Goal: Information Seeking & Learning: Learn about a topic

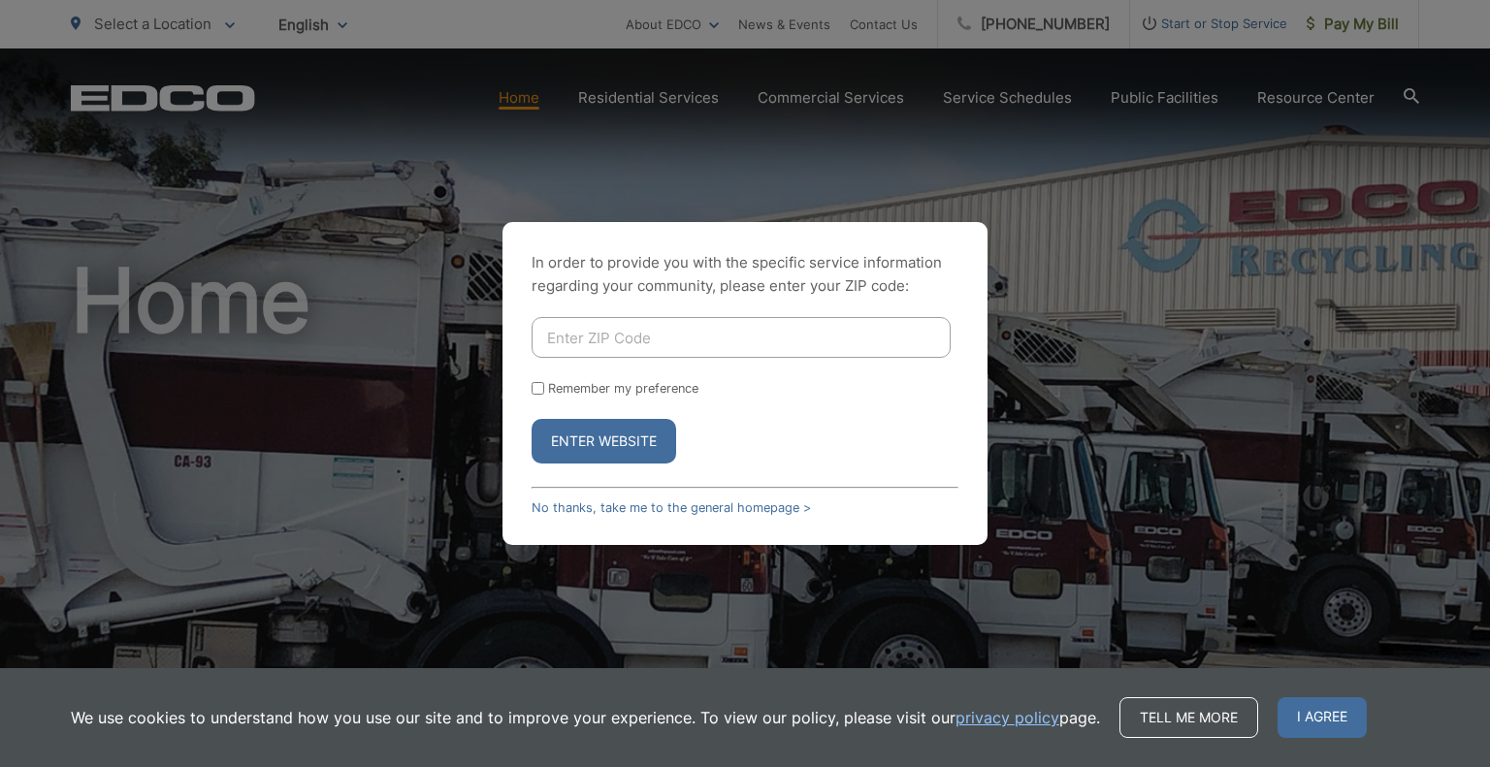
click at [594, 344] on input "Enter ZIP Code" at bounding box center [740, 337] width 419 height 41
click at [531, 419] on button "Enter Website" at bounding box center [603, 441] width 145 height 45
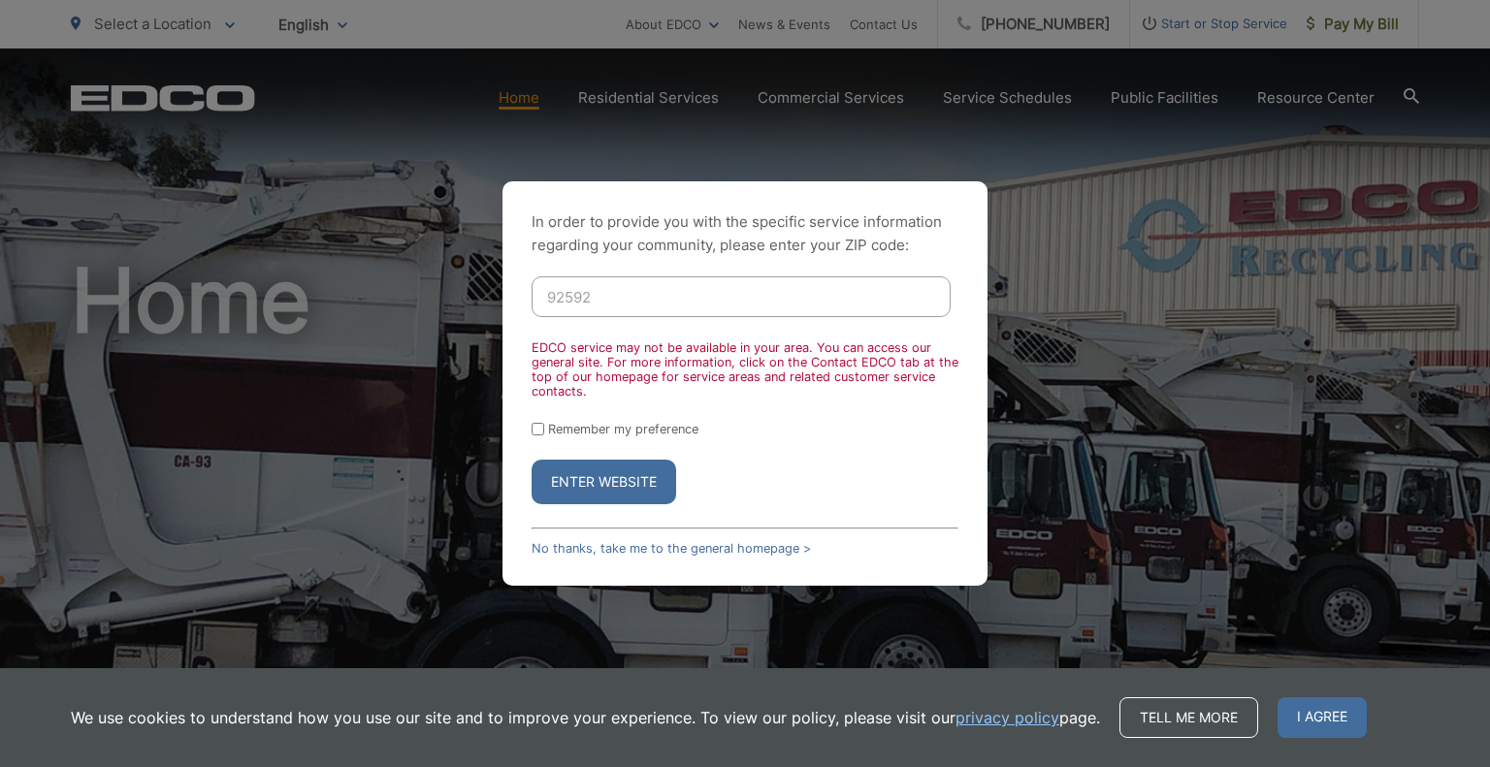
click at [610, 297] on input "92592" at bounding box center [740, 296] width 419 height 41
type input "9"
type input "92028"
click at [656, 476] on button "Enter Website" at bounding box center [603, 482] width 145 height 45
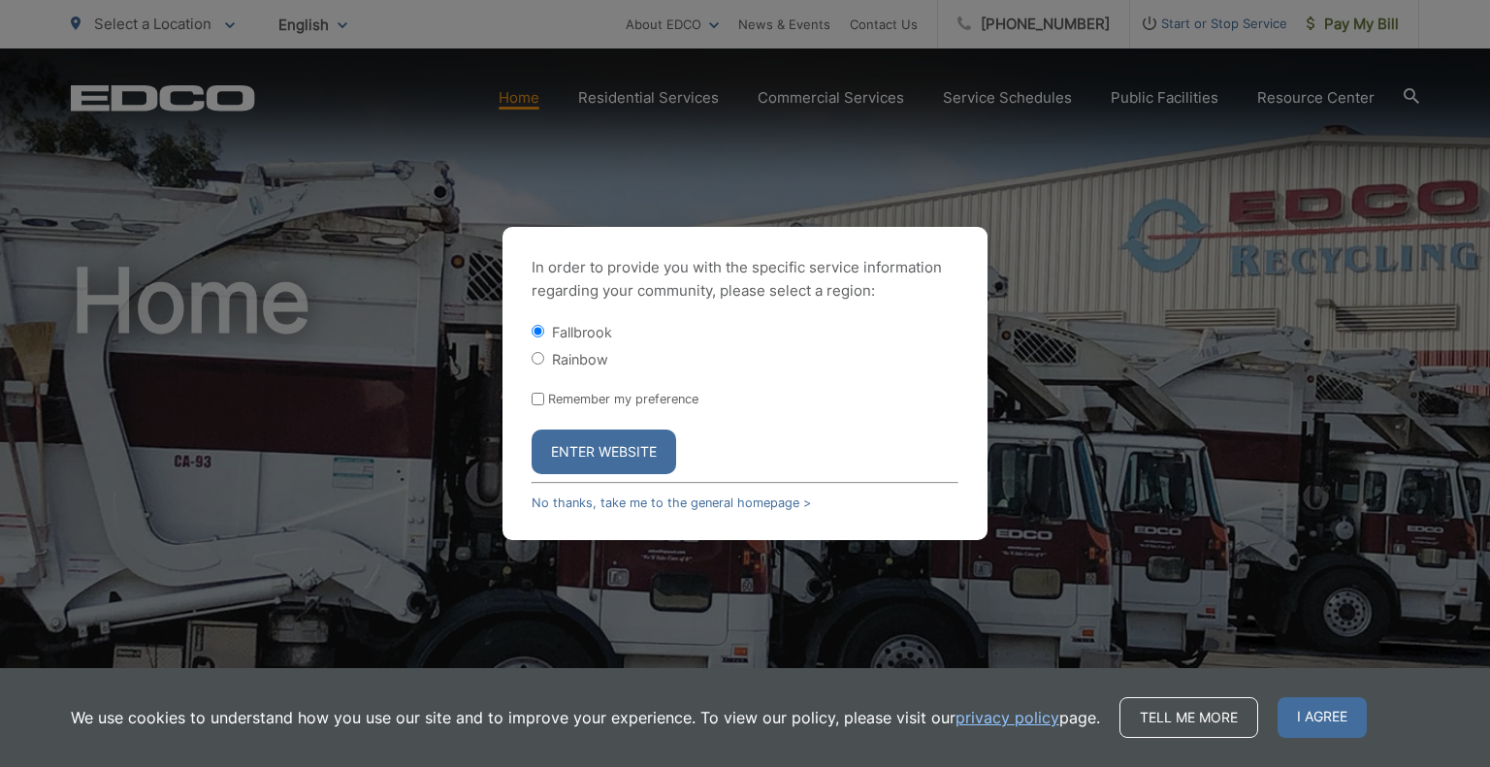
click at [531, 356] on input "Rainbow" at bounding box center [537, 358] width 13 height 13
radio input "true"
click at [596, 467] on button "Enter Website" at bounding box center [603, 452] width 145 height 45
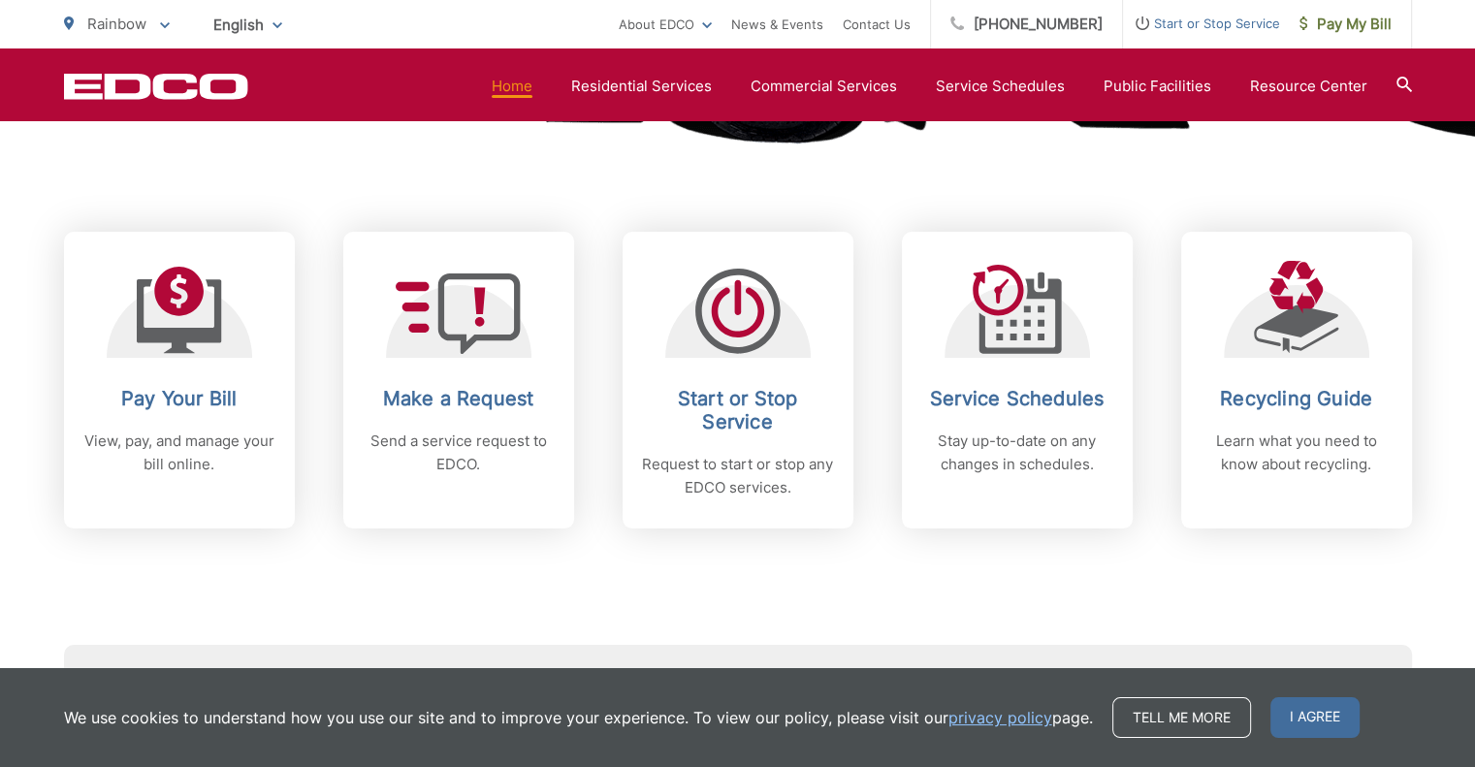
scroll to position [776, 0]
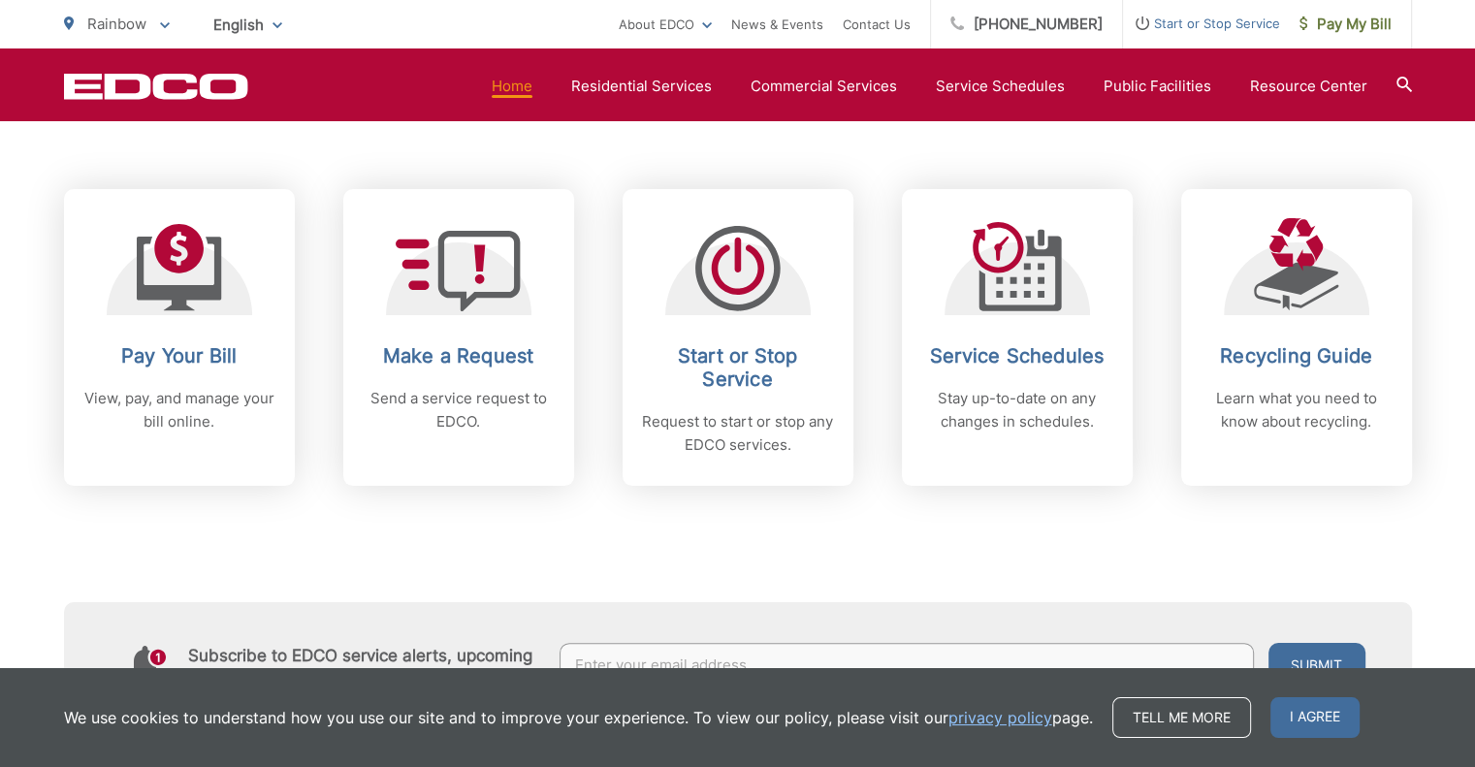
click at [942, 589] on div "Subscribe to EDCO service alerts, upcoming events & environmental news: Submit" at bounding box center [738, 606] width 1348 height 241
click at [1388, 156] on div "Pay Your Bill View, pay, and manage your bill online. Make a Request Send a ser…" at bounding box center [738, 279] width 1348 height 413
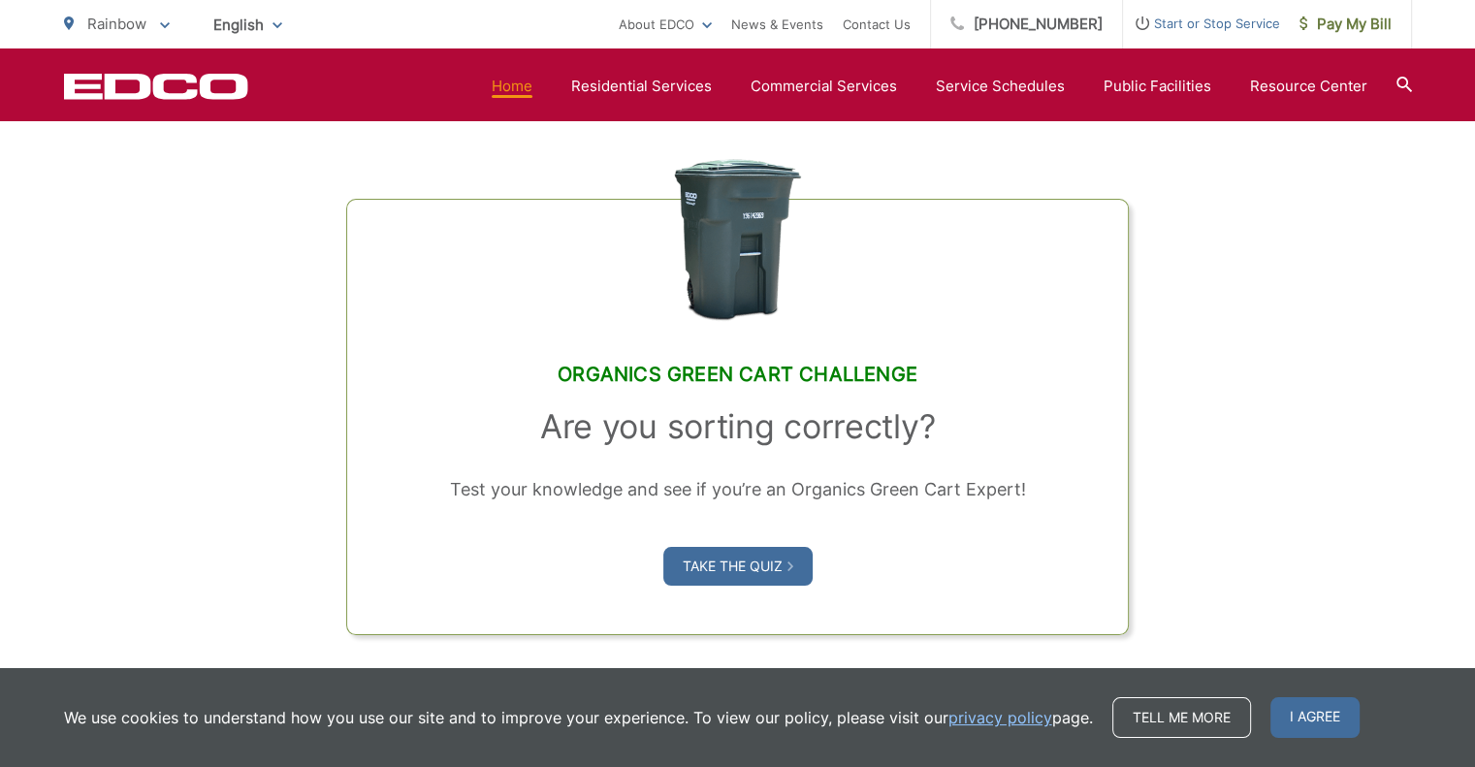
scroll to position [1455, 0]
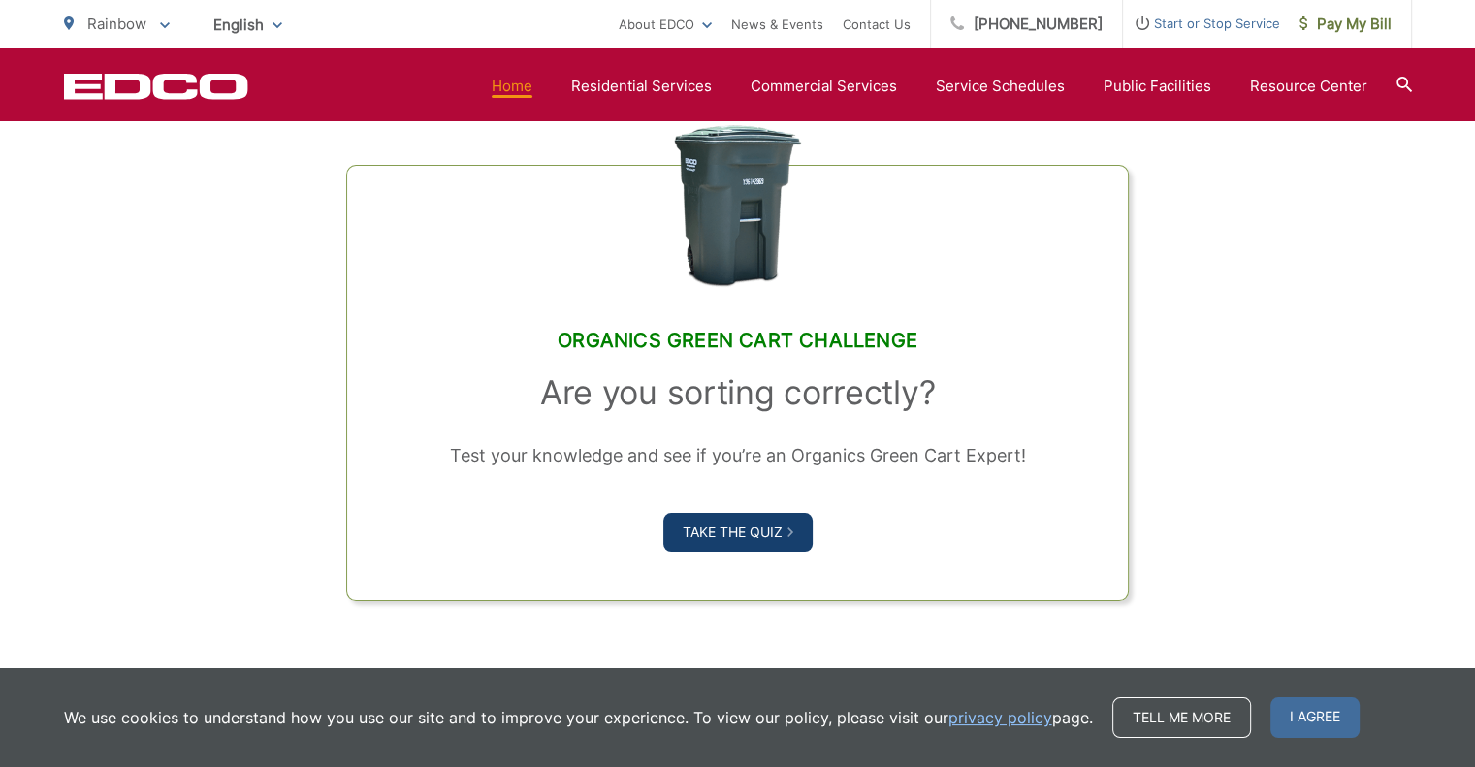
click at [741, 525] on link "Take the Quiz" at bounding box center [737, 532] width 149 height 39
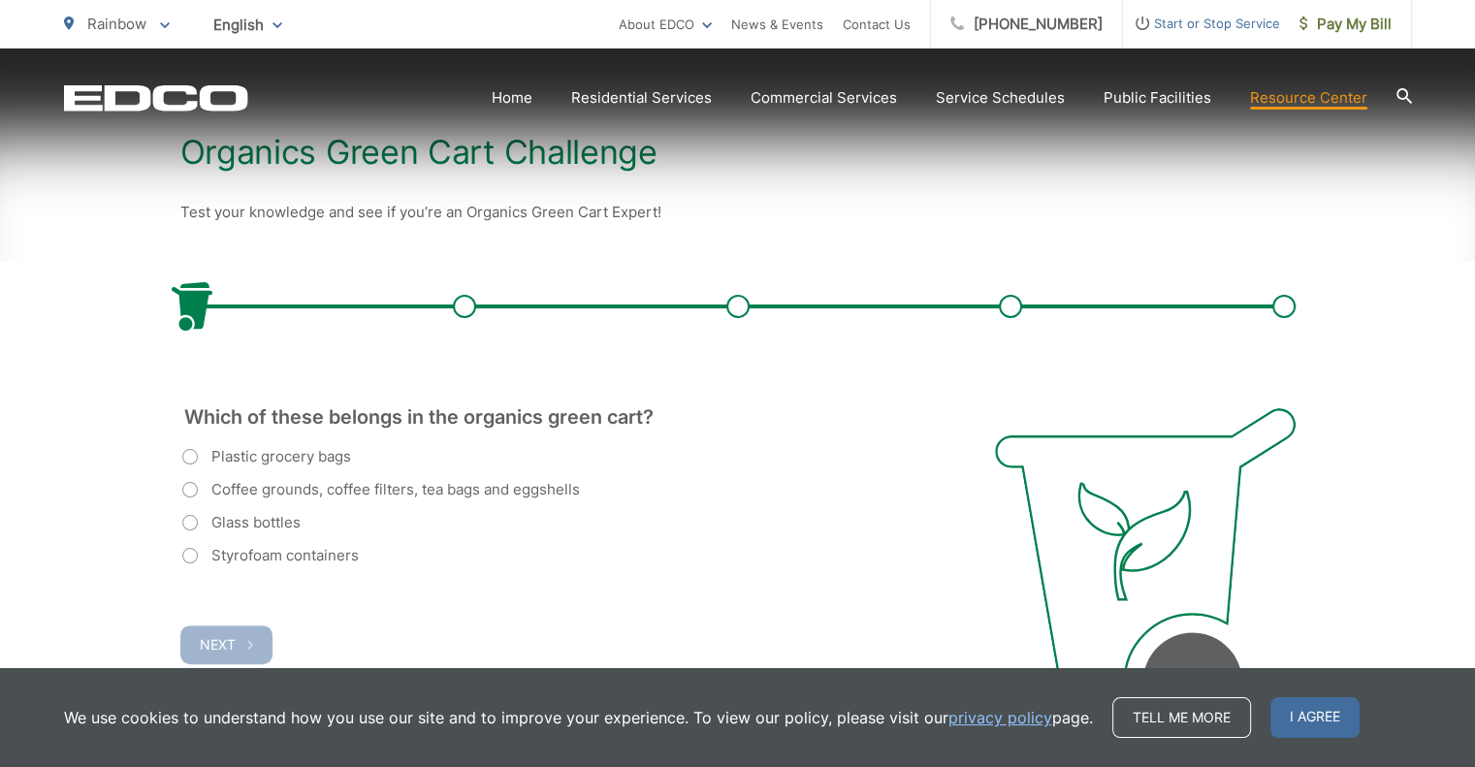
scroll to position [485, 0]
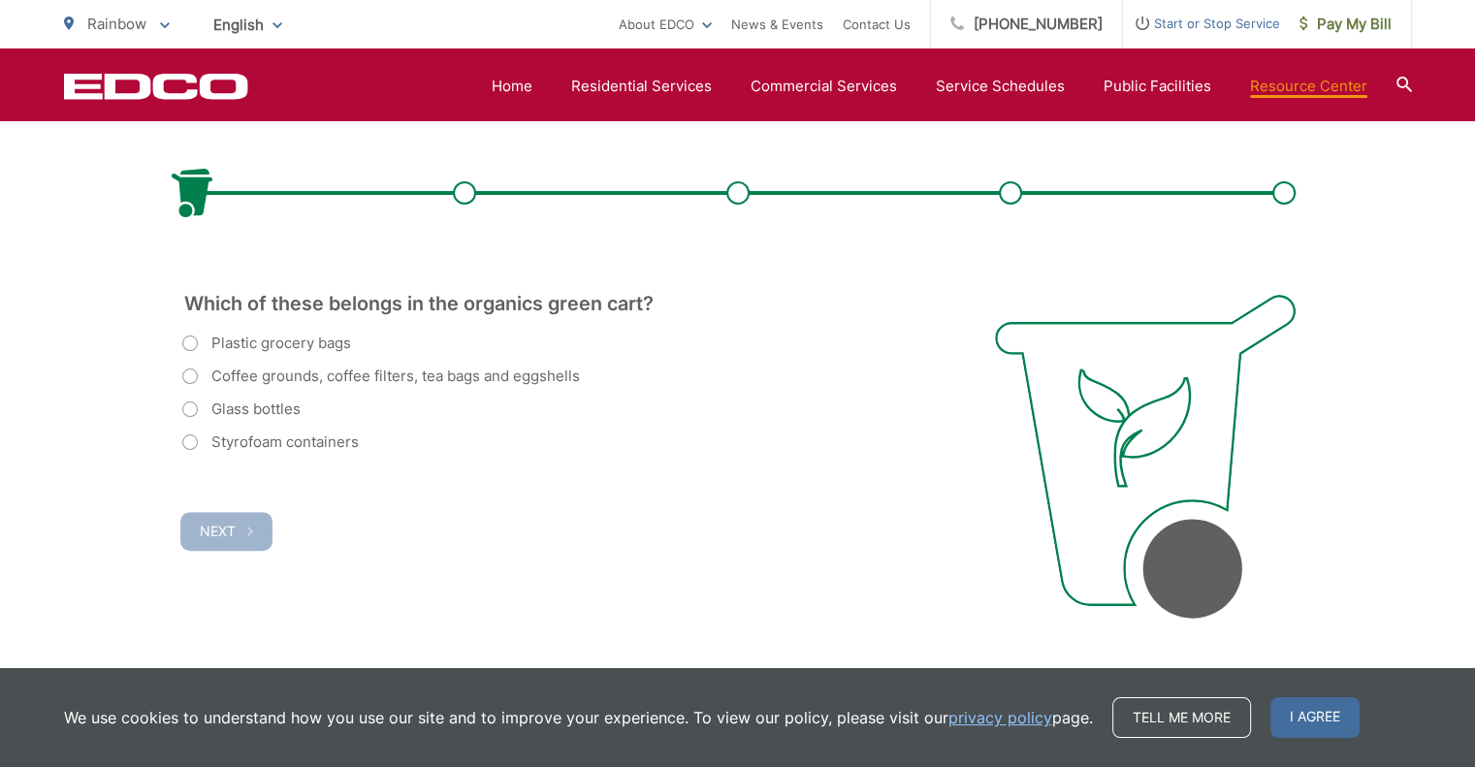
click at [186, 377] on label "Coffee grounds, coffee filters, tea bags and eggshells" at bounding box center [381, 376] width 398 height 23
radio input "true"
click at [213, 527] on span "Next" at bounding box center [218, 531] width 36 height 16
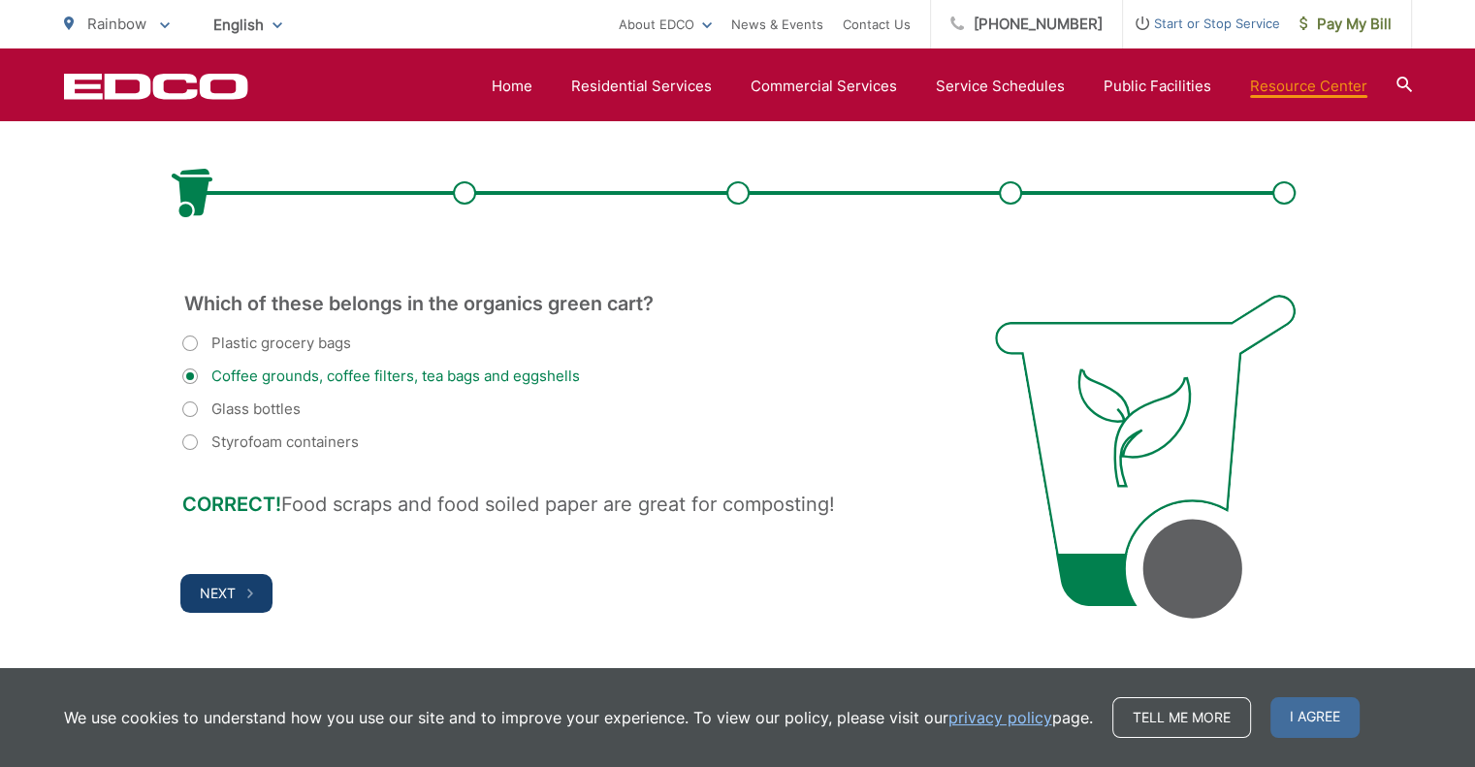
click at [215, 599] on span "Next" at bounding box center [218, 593] width 36 height 16
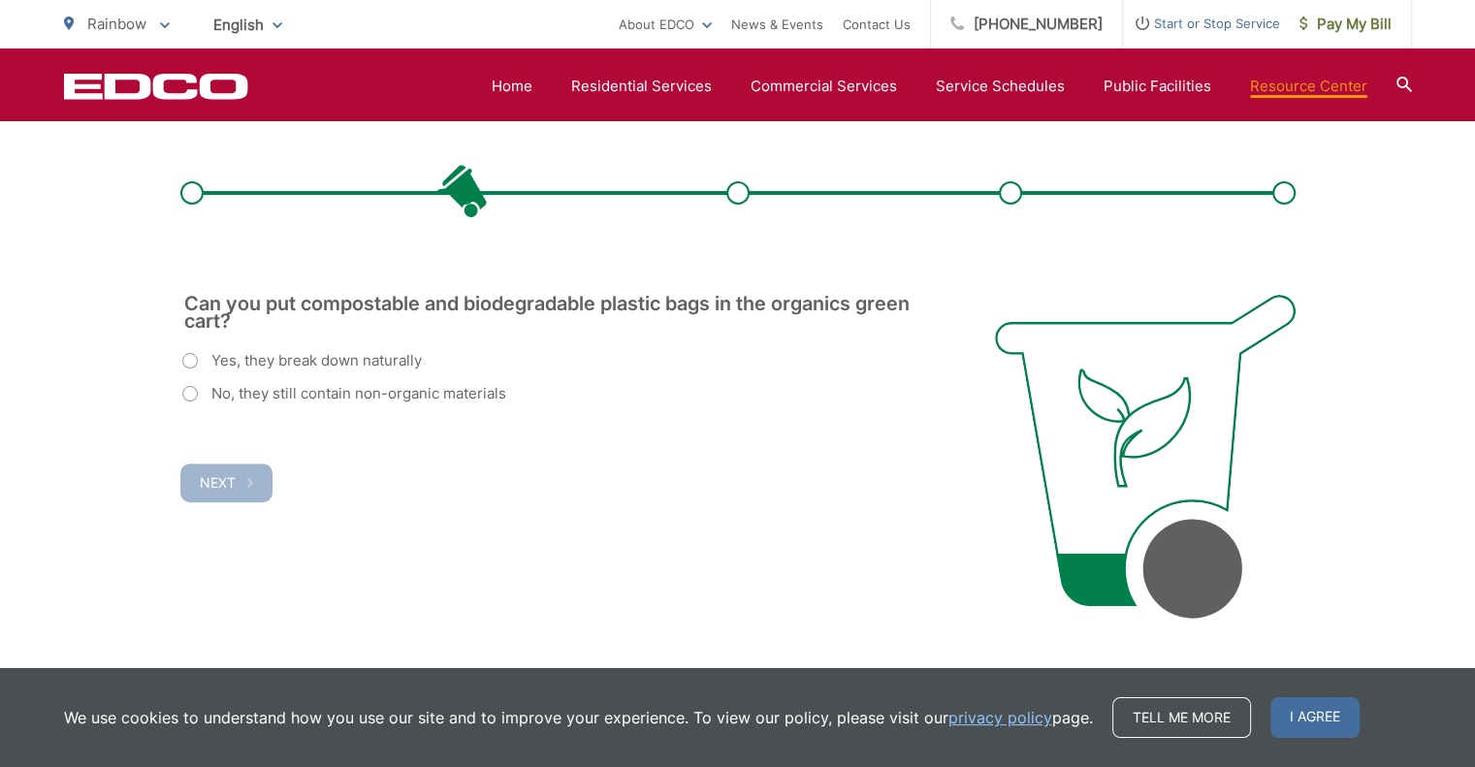
scroll to position [0, 0]
click at [189, 362] on label "Yes, they break down naturally" at bounding box center [302, 360] width 240 height 23
radio input "true"
click at [212, 488] on span "Next" at bounding box center [218, 482] width 36 height 16
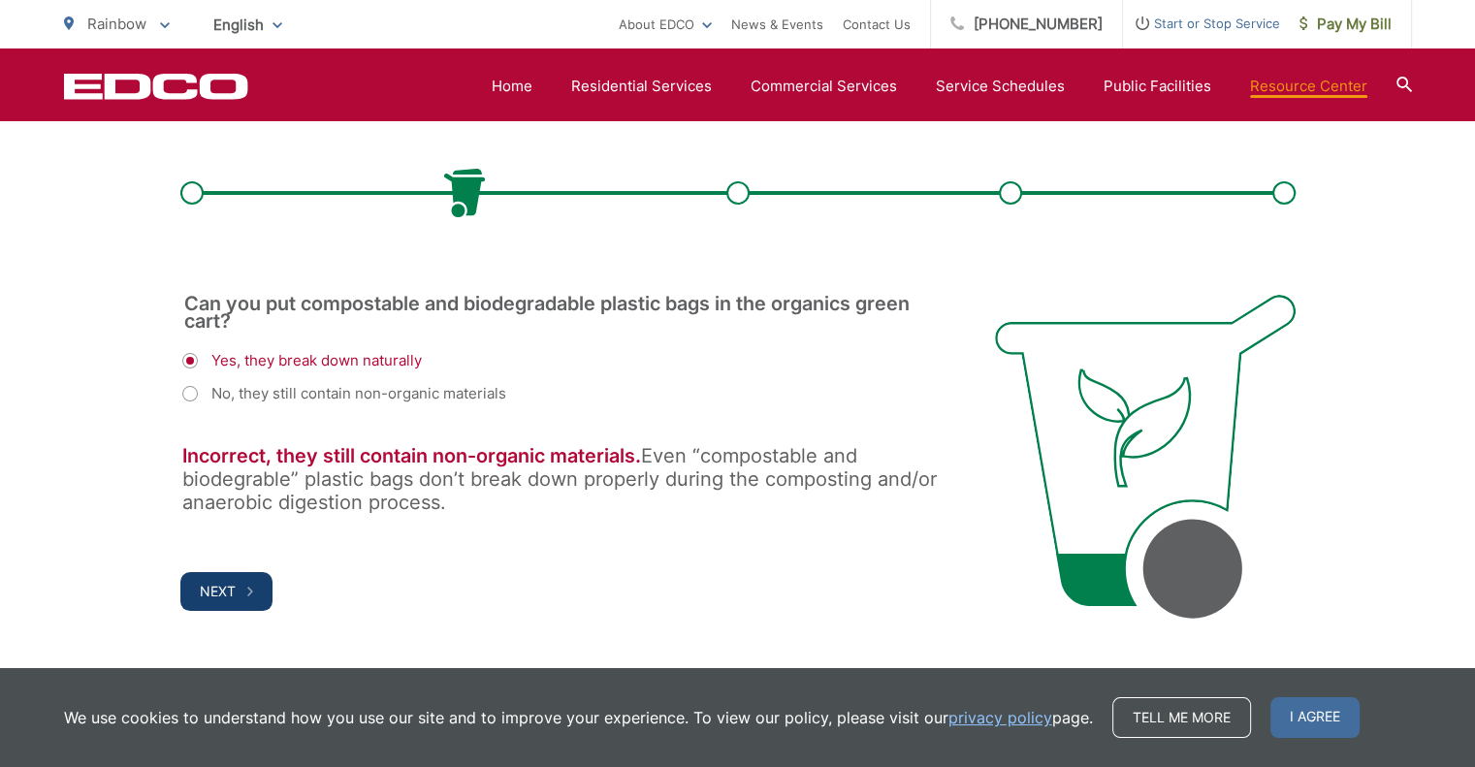
click at [216, 589] on span "Next" at bounding box center [218, 591] width 36 height 16
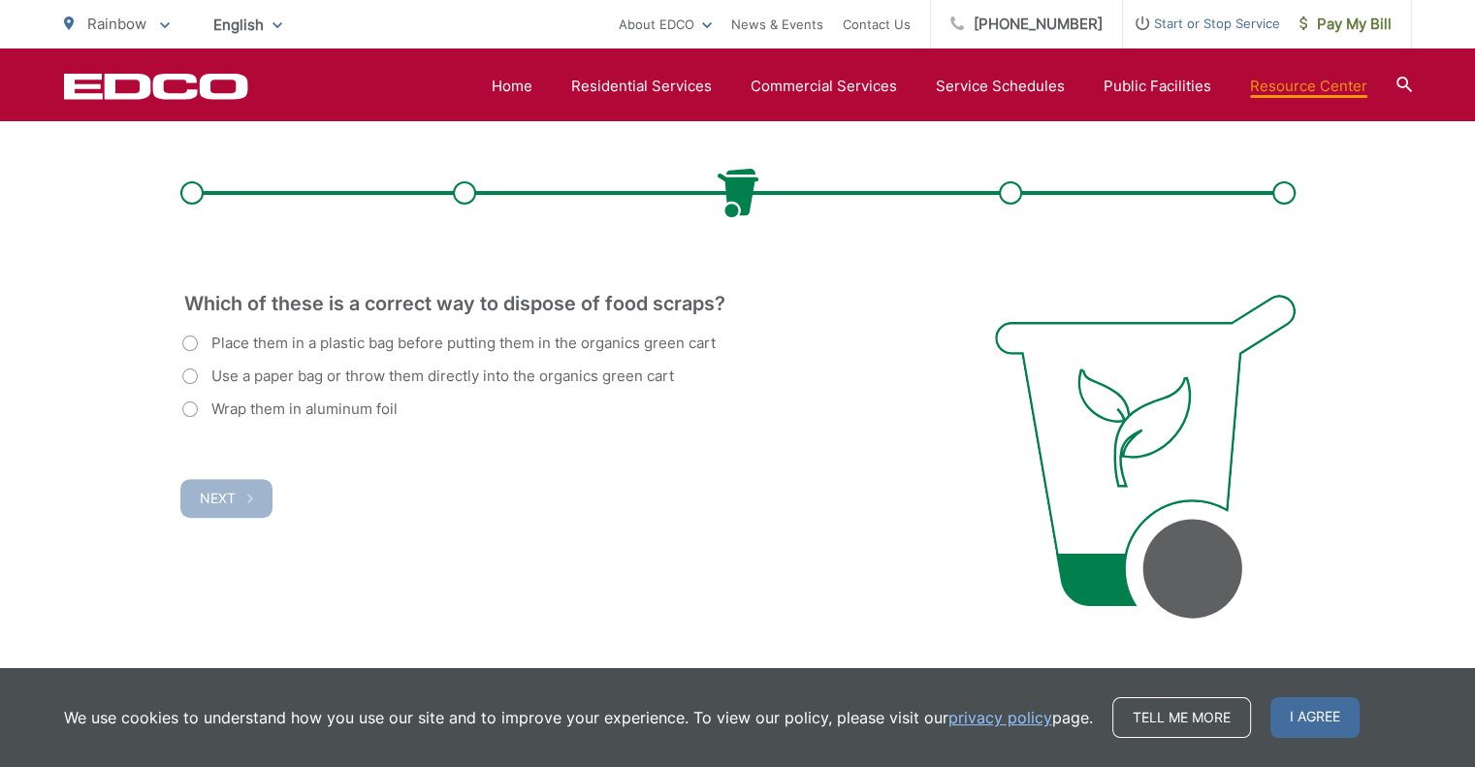
click at [185, 379] on label "Use a paper bag or throw them directly into the organics green cart" at bounding box center [428, 376] width 492 height 23
radio input "true"
click at [213, 496] on span "Next" at bounding box center [218, 498] width 36 height 16
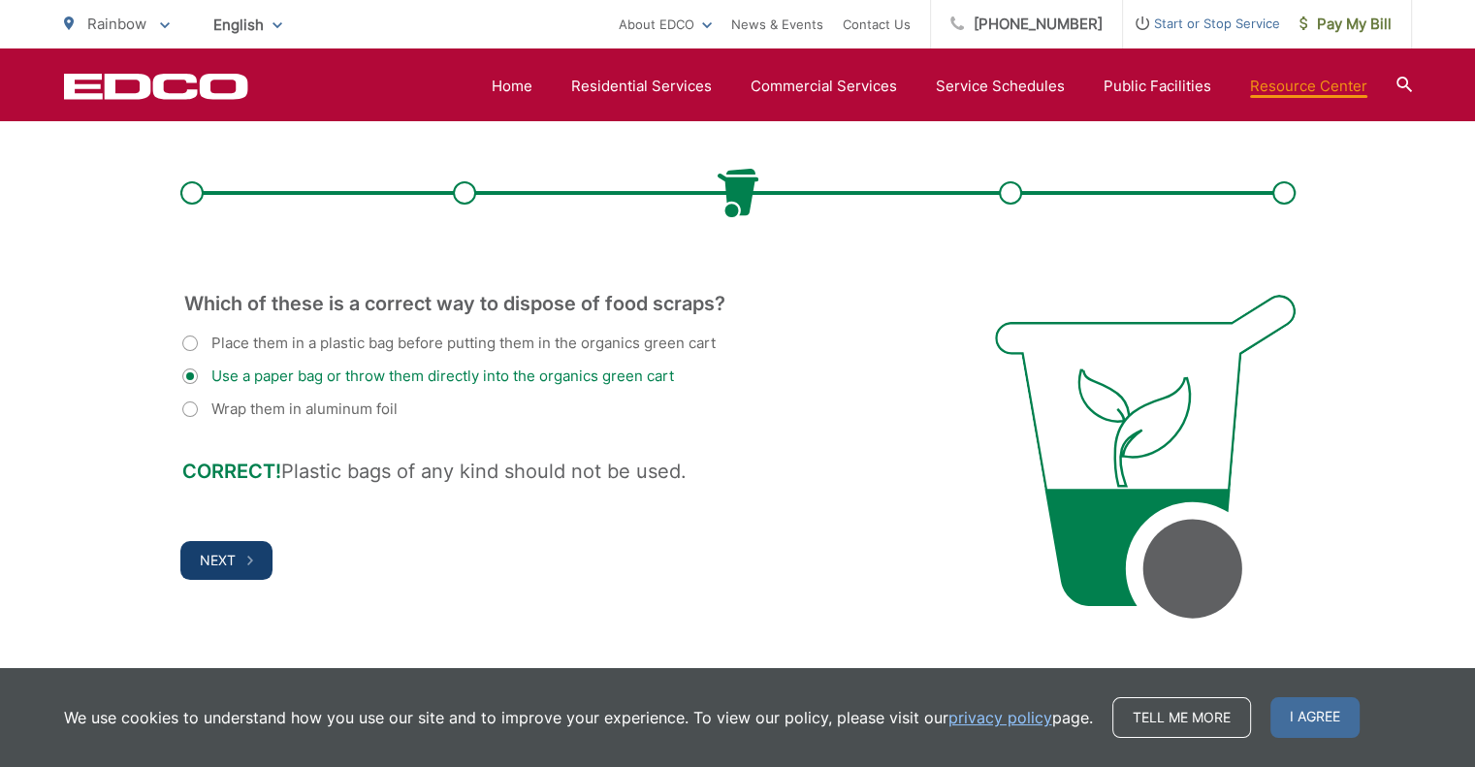
click at [232, 559] on span "Next" at bounding box center [218, 560] width 36 height 16
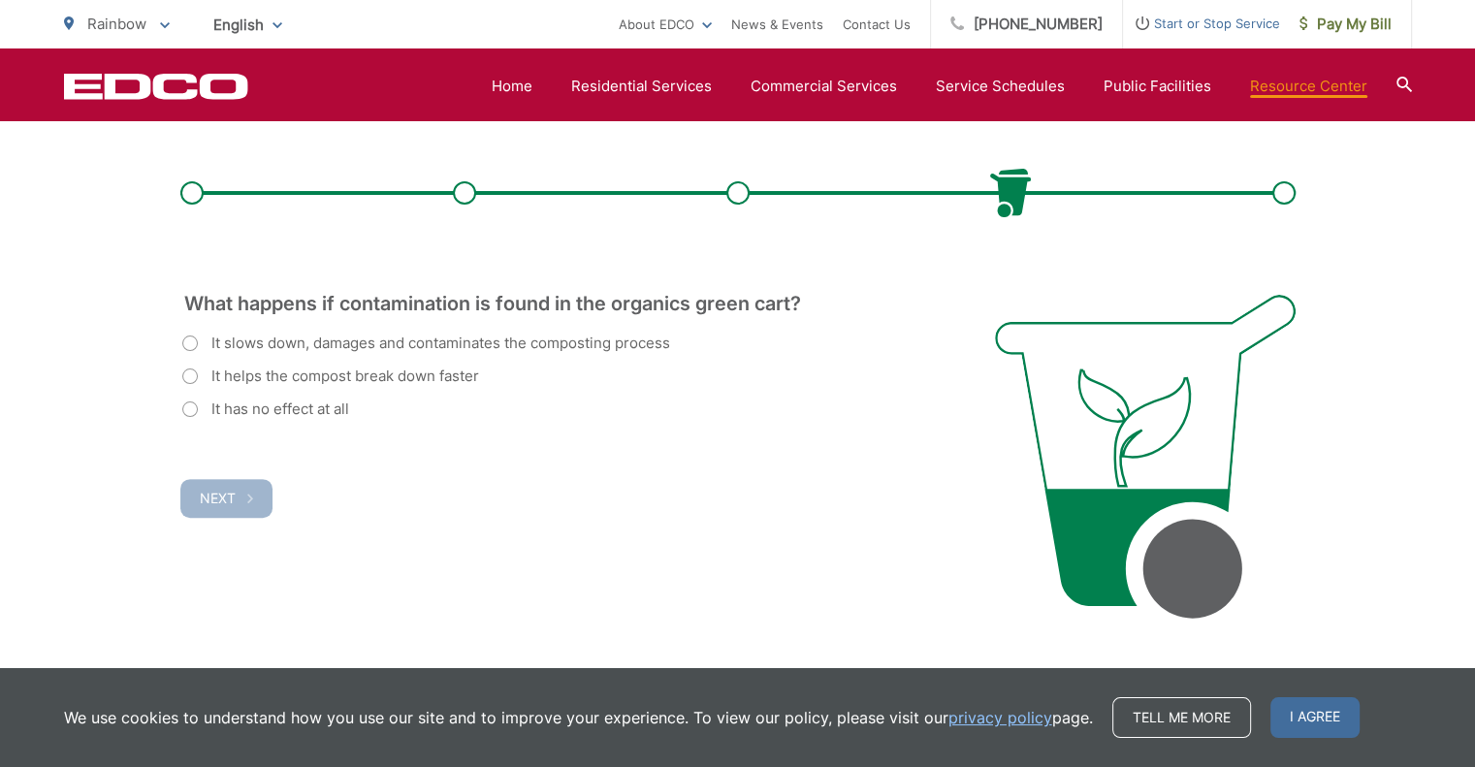
click at [184, 339] on label "It slows down, damages and contaminates the composting process" at bounding box center [426, 343] width 488 height 23
radio input "true"
click at [201, 499] on span "Next" at bounding box center [218, 498] width 36 height 16
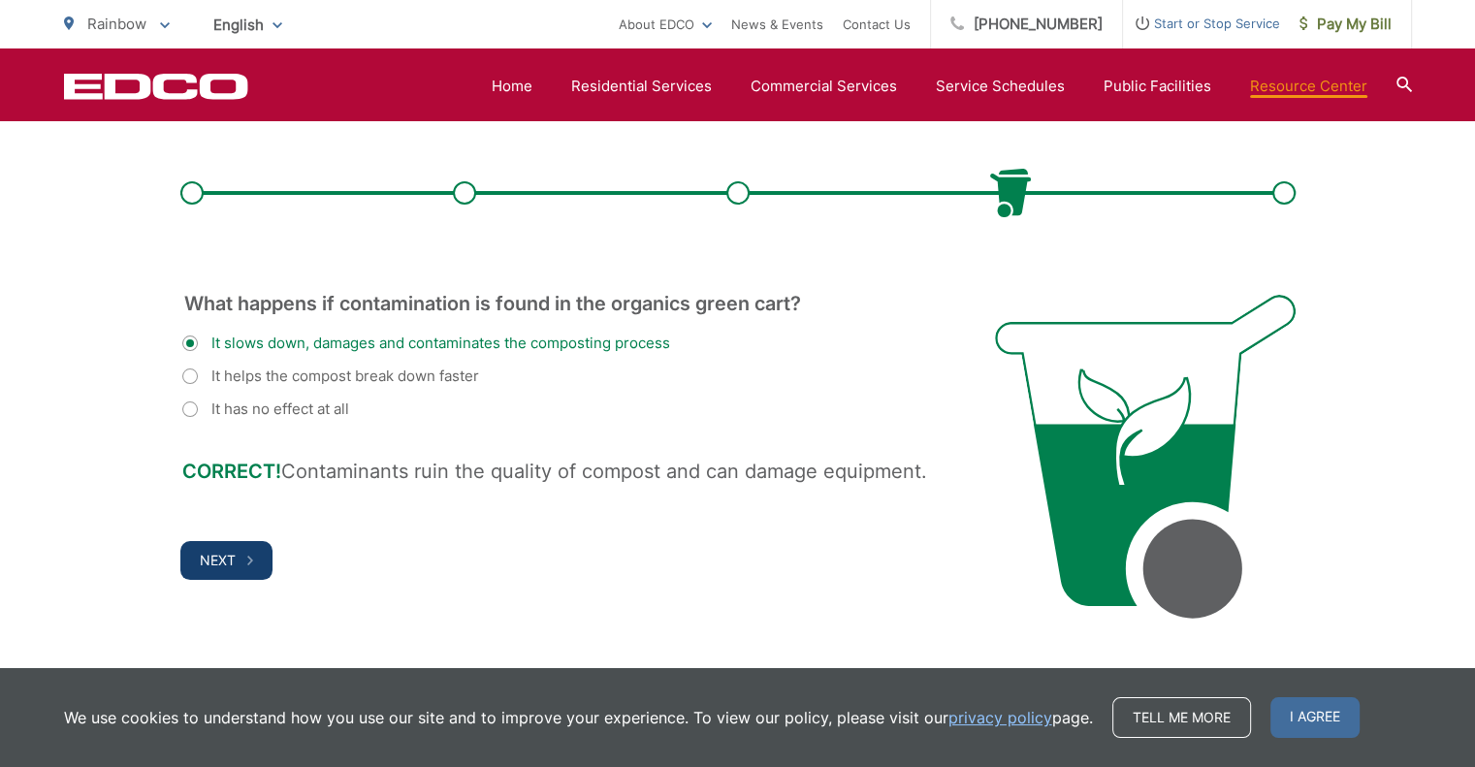
click at [242, 563] on button "Next" at bounding box center [226, 560] width 92 height 39
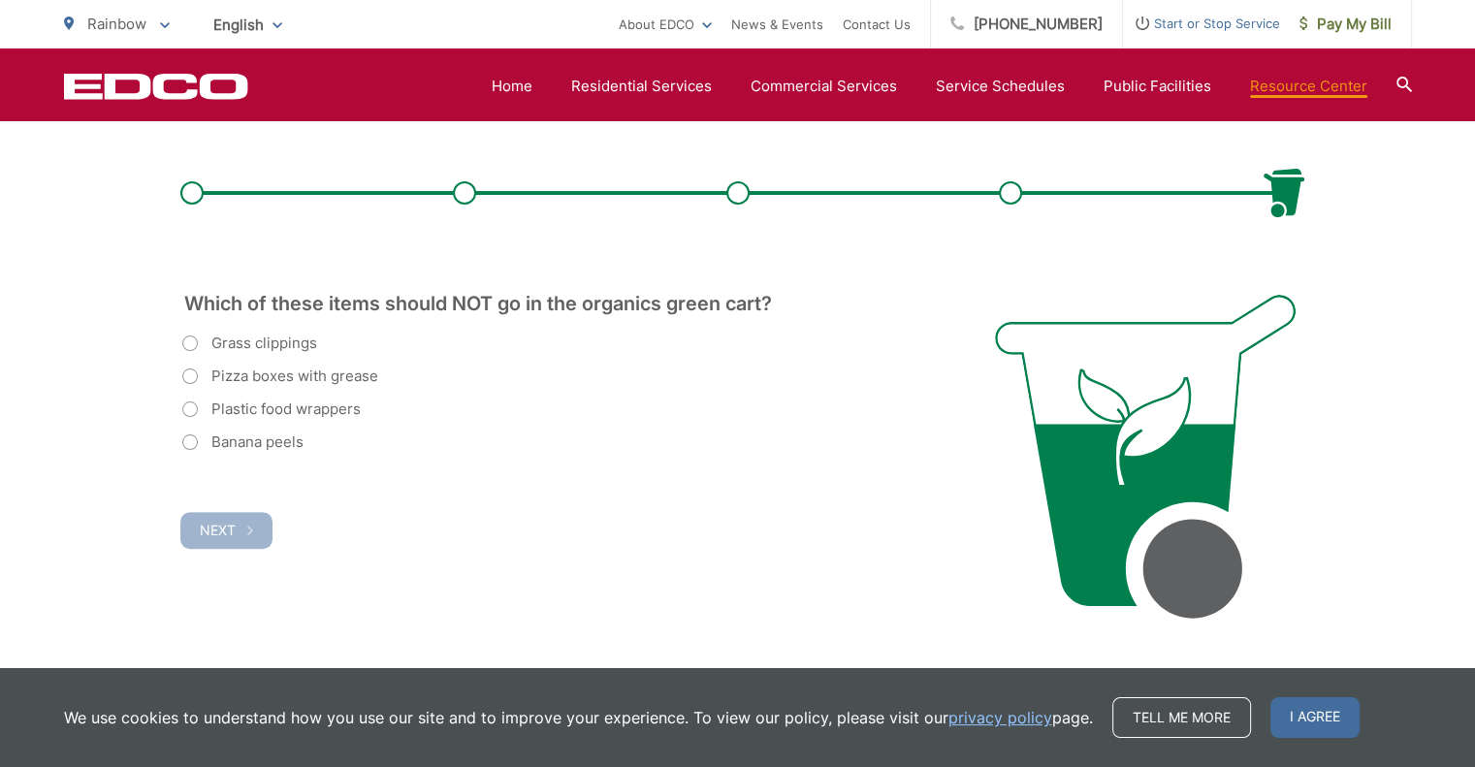
click at [186, 371] on label "Pizza boxes with grease" at bounding box center [280, 376] width 196 height 23
radio input "true"
click at [187, 406] on label "Plastic food wrappers" at bounding box center [271, 409] width 178 height 23
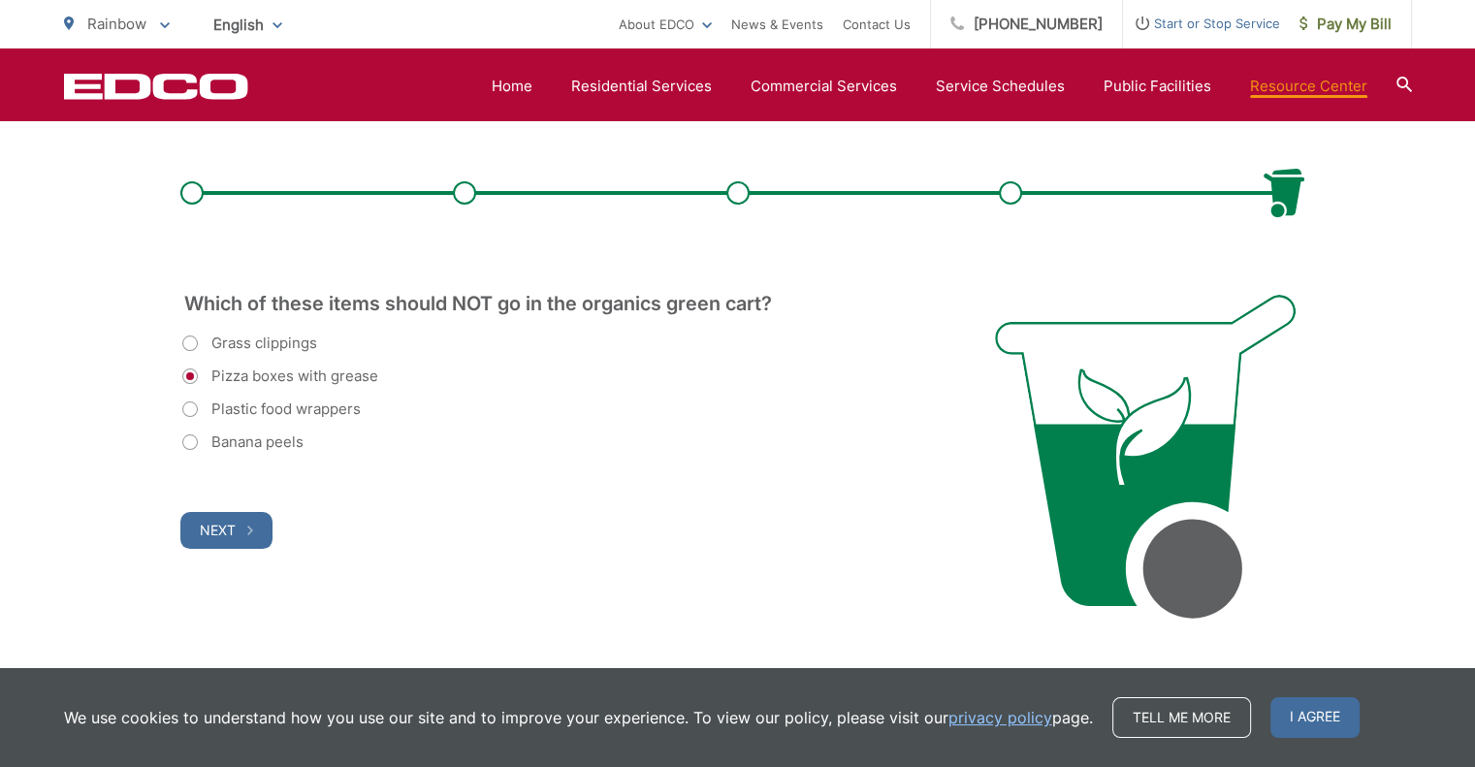
radio input "true"
click at [194, 376] on label "Pizza boxes with grease" at bounding box center [280, 376] width 196 height 23
radio input "true"
click at [198, 406] on label "Plastic food wrappers" at bounding box center [271, 409] width 178 height 23
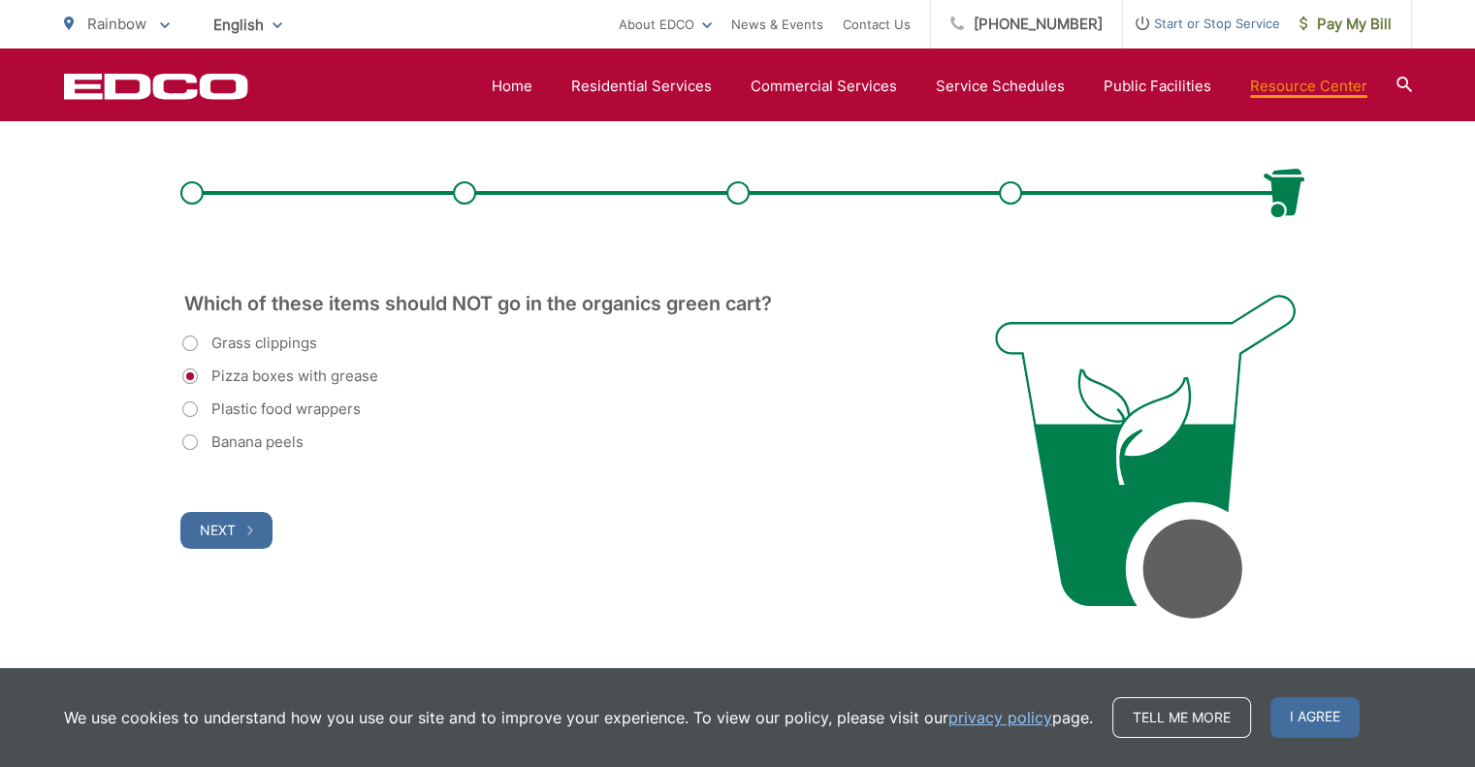
radio input "true"
click at [215, 530] on span "Next" at bounding box center [218, 530] width 36 height 16
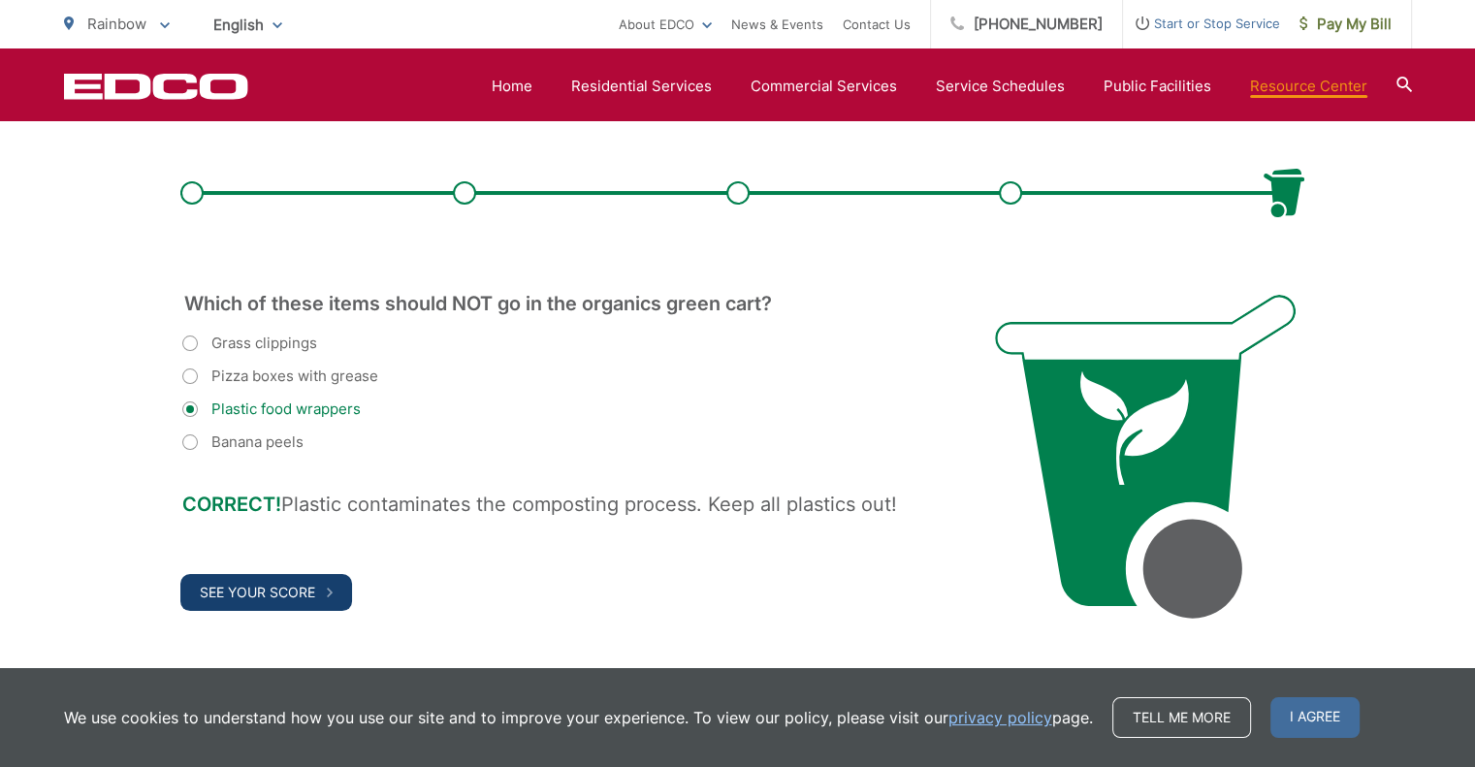
click at [243, 590] on span "See Your Score" at bounding box center [257, 592] width 115 height 16
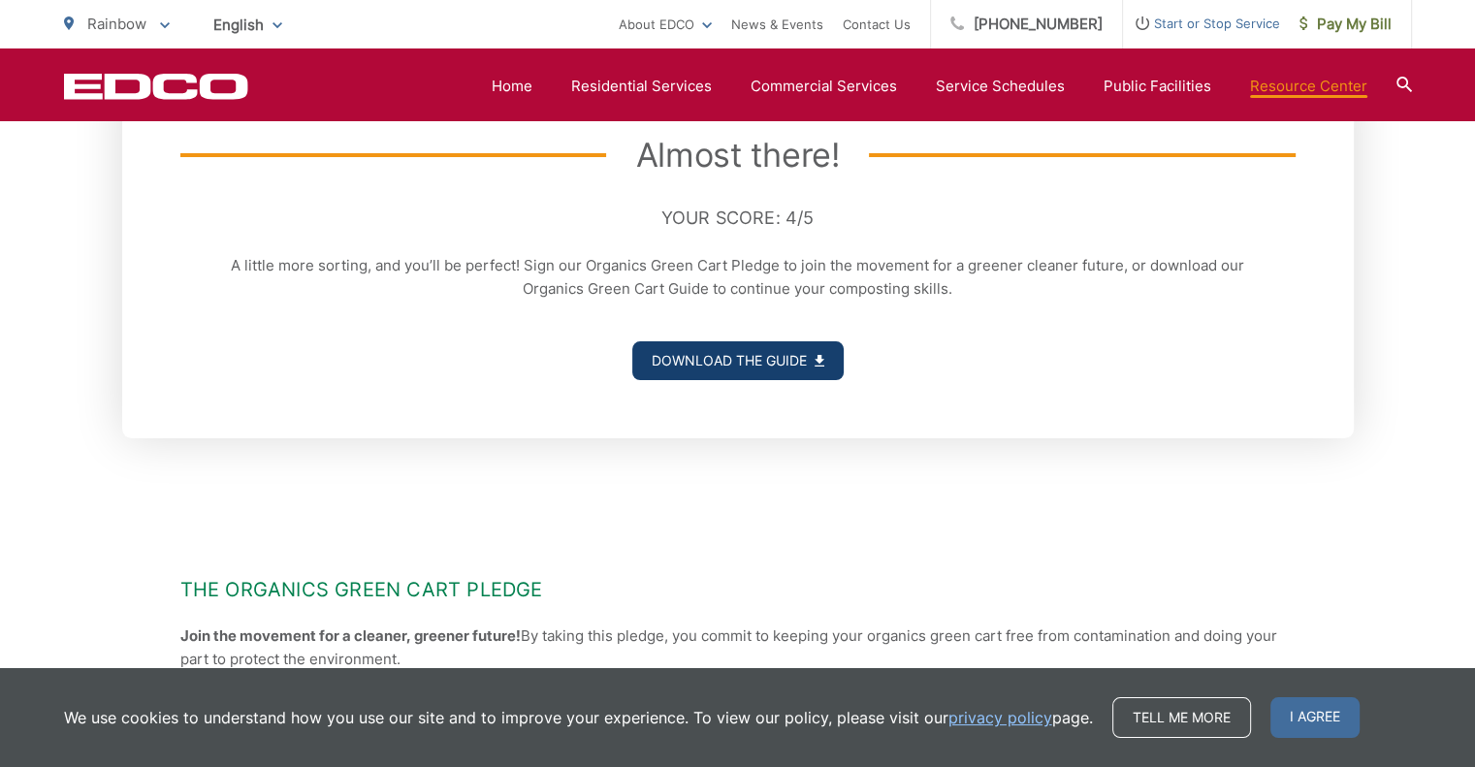
click at [687, 370] on link "Download the Guide" at bounding box center [737, 360] width 211 height 39
